Goal: Transaction & Acquisition: Purchase product/service

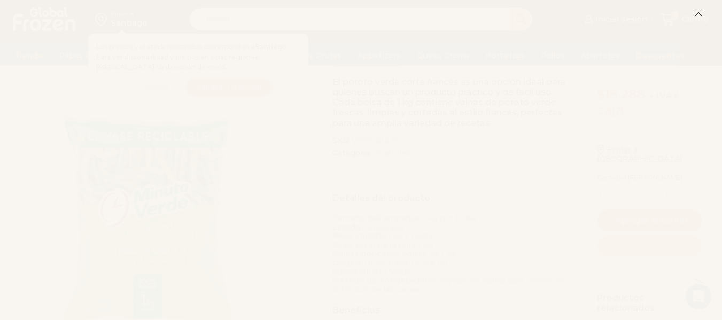
scroll to position [172, 0]
click at [697, 14] on line at bounding box center [698, 12] width 7 height 7
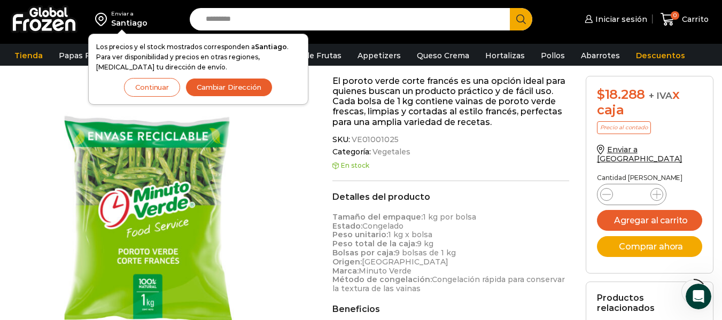
click at [325, 103] on div "Poroto Verde Corte Francés – Caja 9 kg $ 2.160 Original price was: $2.160. $ 2.…" at bounding box center [451, 253] width 253 height 587
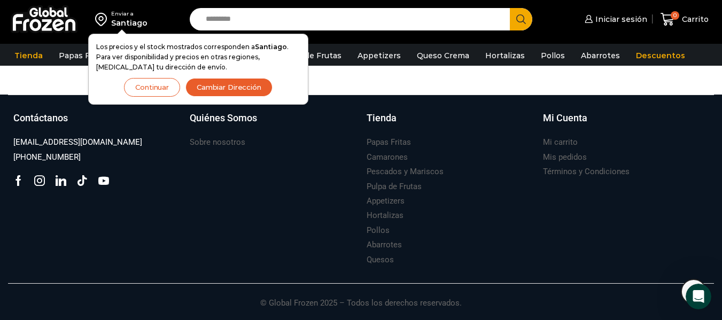
scroll to position [1191, 0]
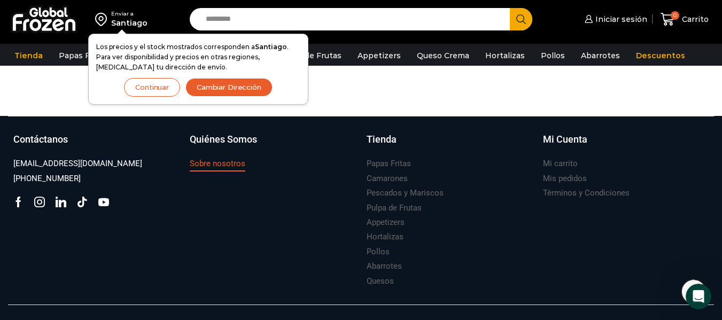
click at [230, 165] on h3 "Sobre nosotros" at bounding box center [218, 163] width 56 height 11
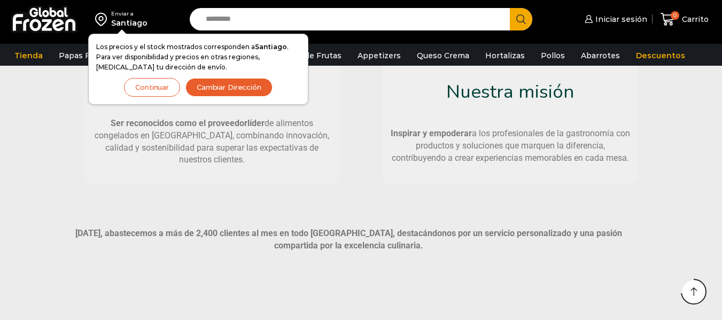
scroll to position [637, 0]
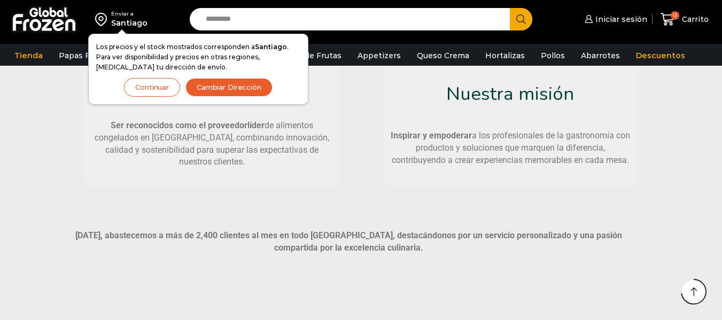
drag, startPoint x: 730, startPoint y: 31, endPoint x: 730, endPoint y: 190, distance: 159.3
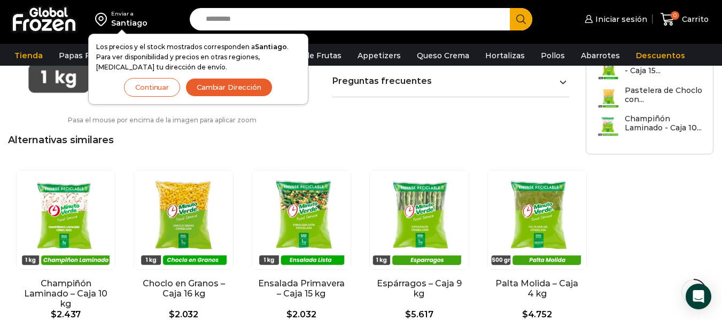
scroll to position [617, 0]
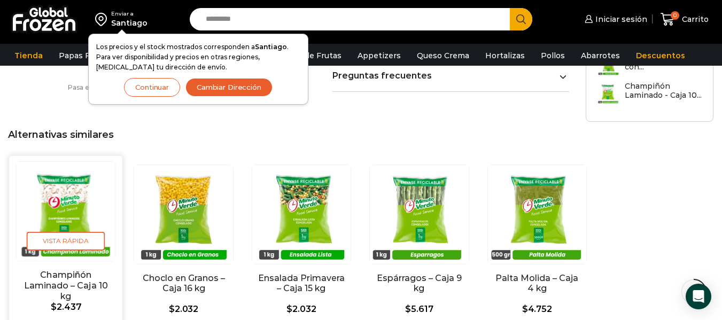
click at [66, 213] on img "1 / 5" at bounding box center [65, 211] width 99 height 99
click at [103, 178] on img "1 / 5" at bounding box center [65, 211] width 99 height 99
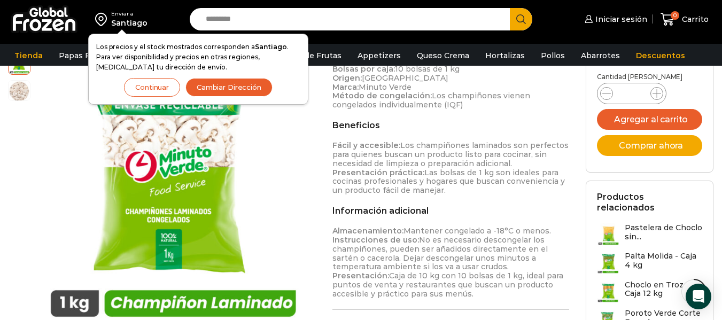
scroll to position [429, 0]
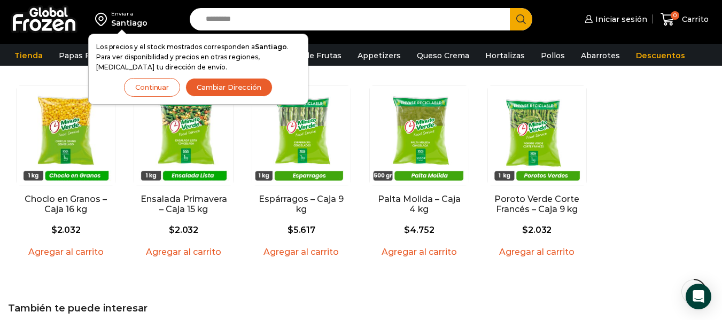
scroll to position [750, 0]
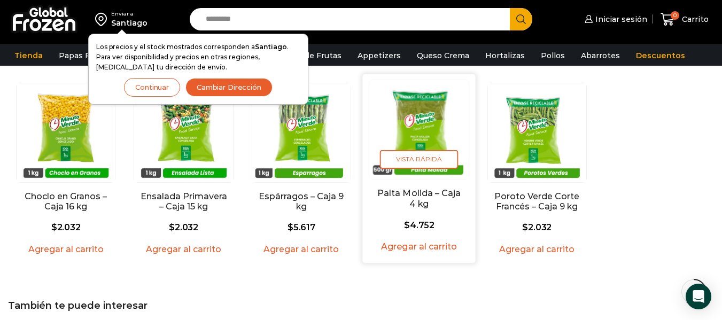
click at [439, 128] on img "4 / 5" at bounding box center [419, 129] width 99 height 99
click at [421, 194] on link "Palta Molida – Caja 4 kg" at bounding box center [419, 199] width 90 height 21
